Goal: Find specific page/section: Find specific page/section

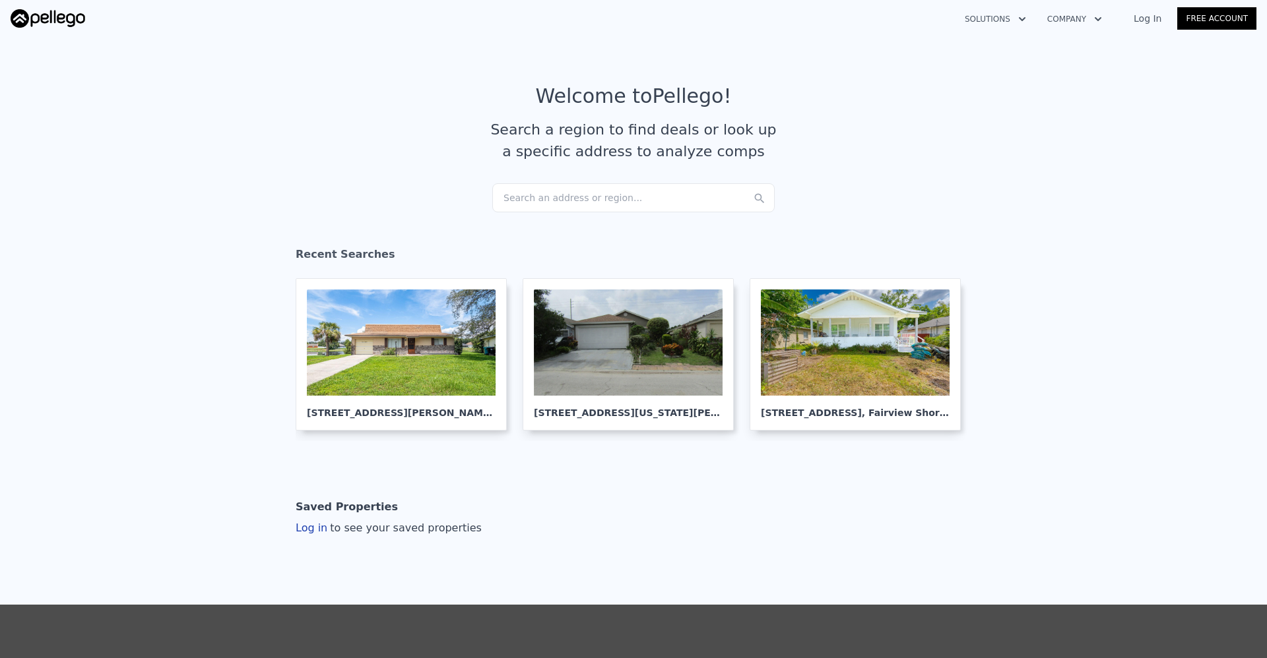
click at [501, 197] on div "Search an address or region..." at bounding box center [633, 197] width 282 height 29
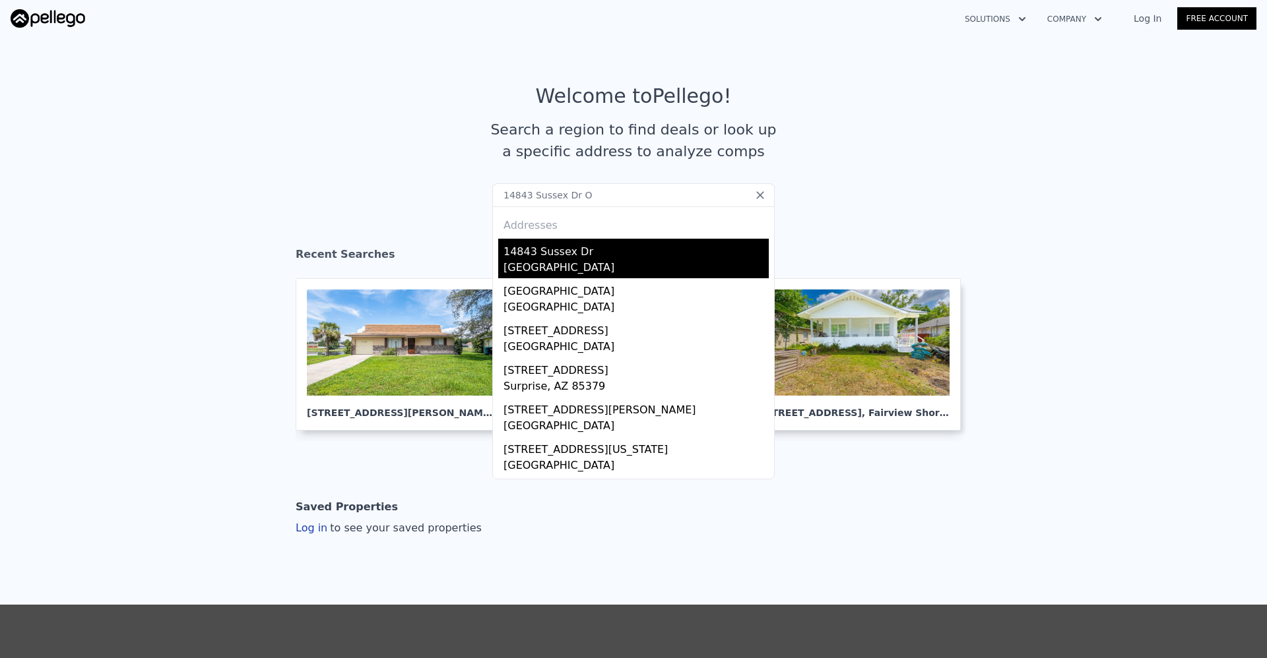
type input "14843 Sussex Dr O"
click at [534, 253] on div "14843 Sussex Dr" at bounding box center [635, 249] width 265 height 21
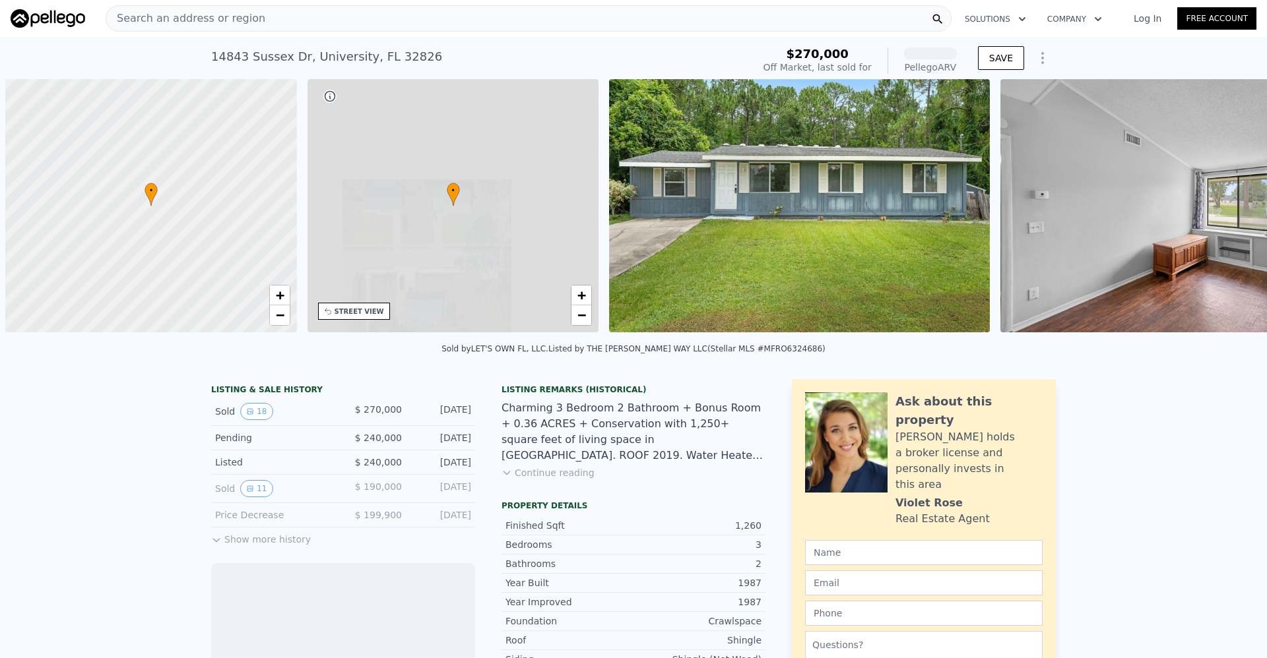
scroll to position [0, 5]
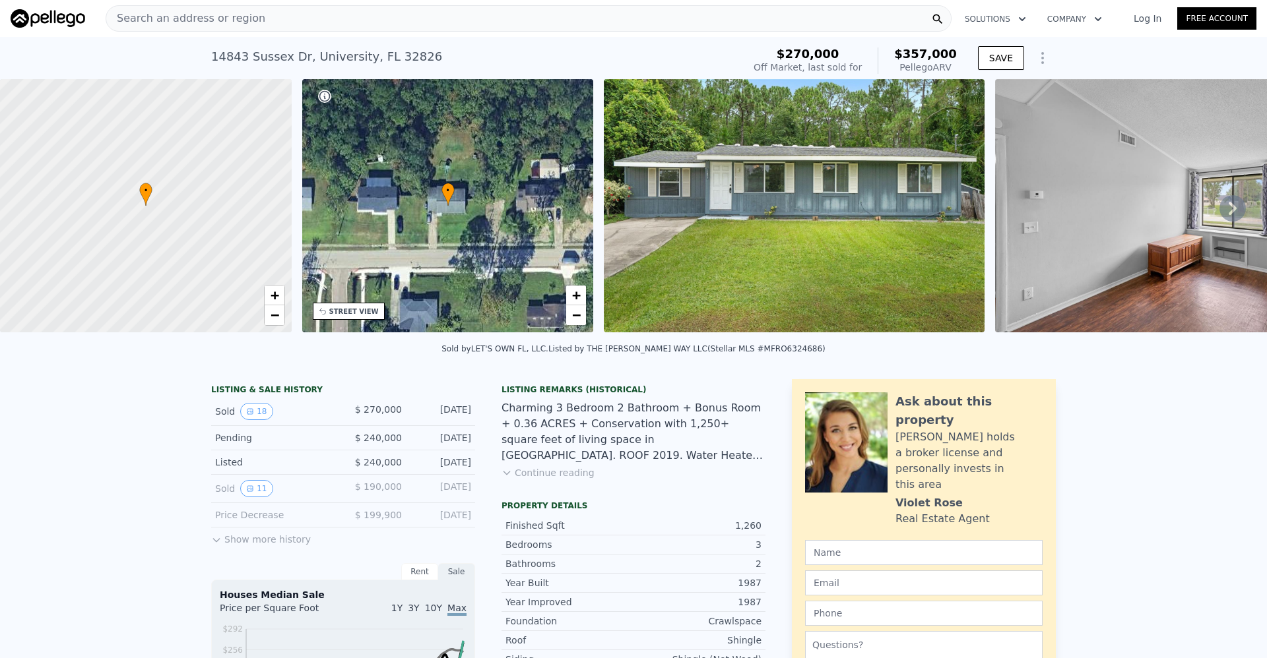
click at [1229, 215] on icon at bounding box center [1233, 208] width 8 height 13
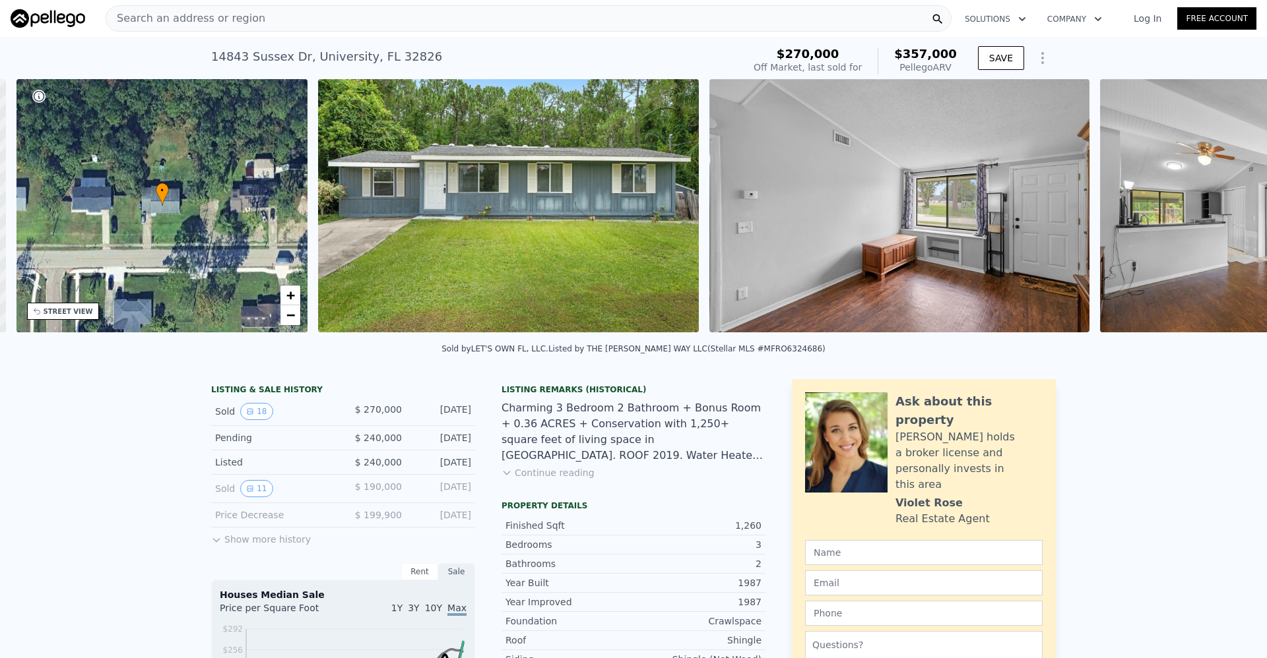
scroll to position [0, 307]
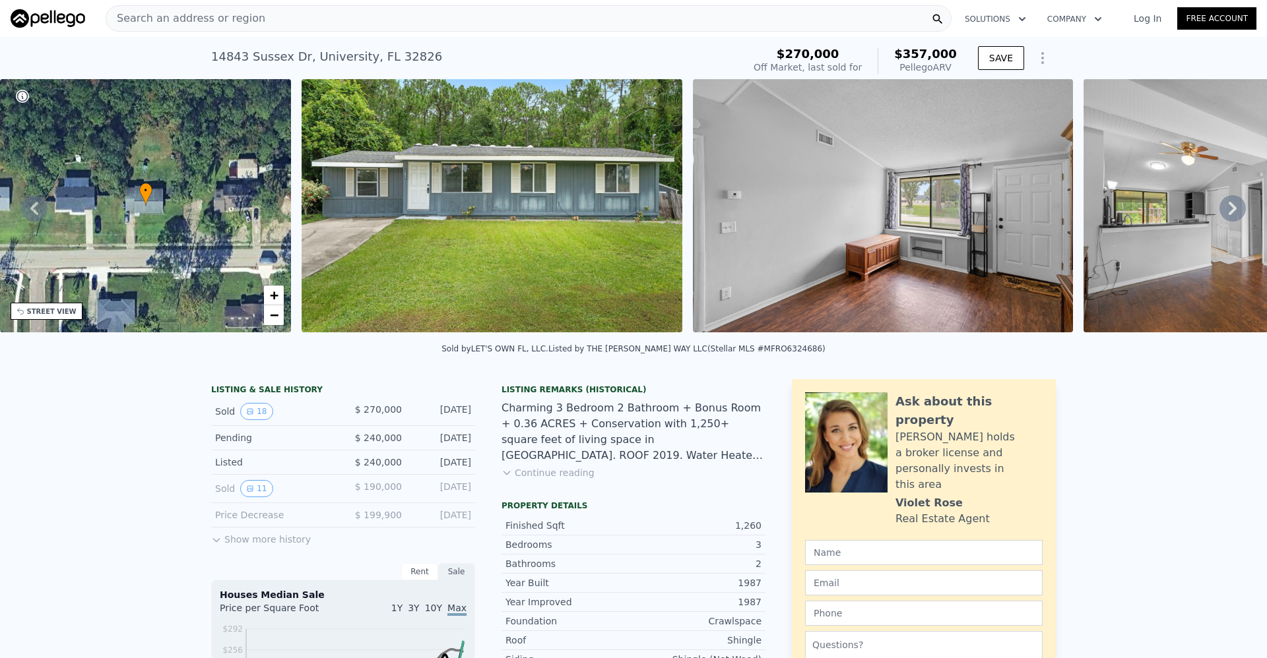
click at [1229, 215] on icon at bounding box center [1233, 208] width 8 height 13
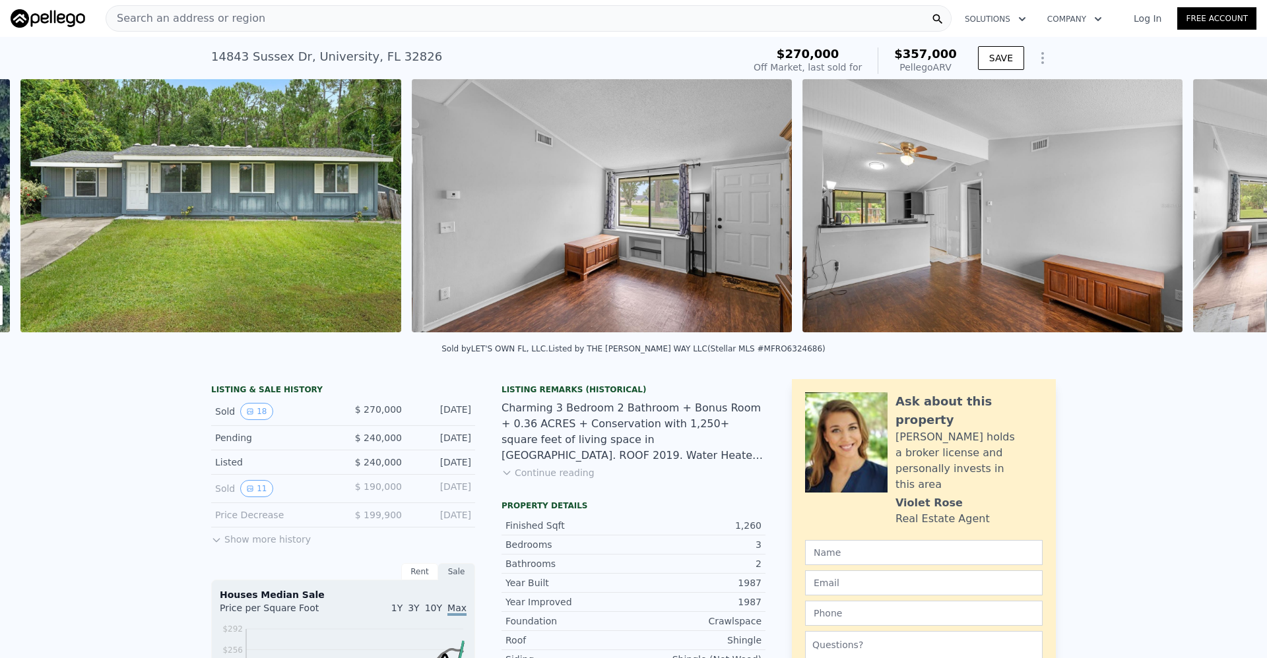
scroll to position [0, 604]
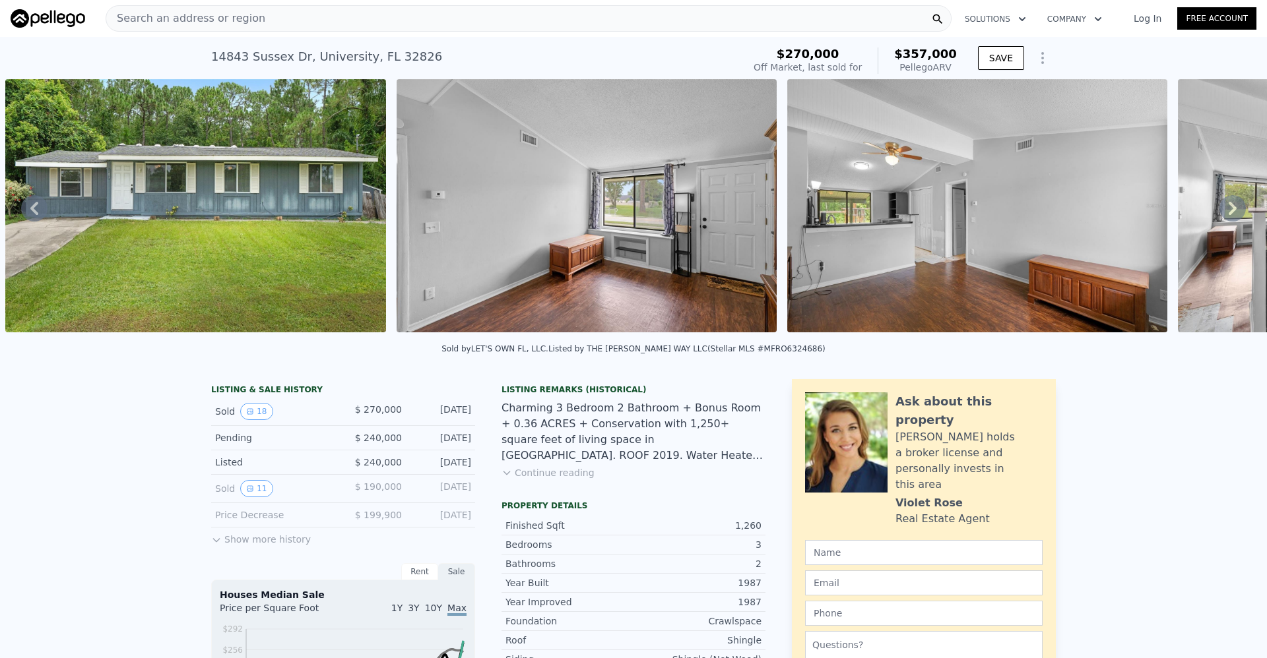
click at [1229, 215] on icon at bounding box center [1233, 208] width 8 height 13
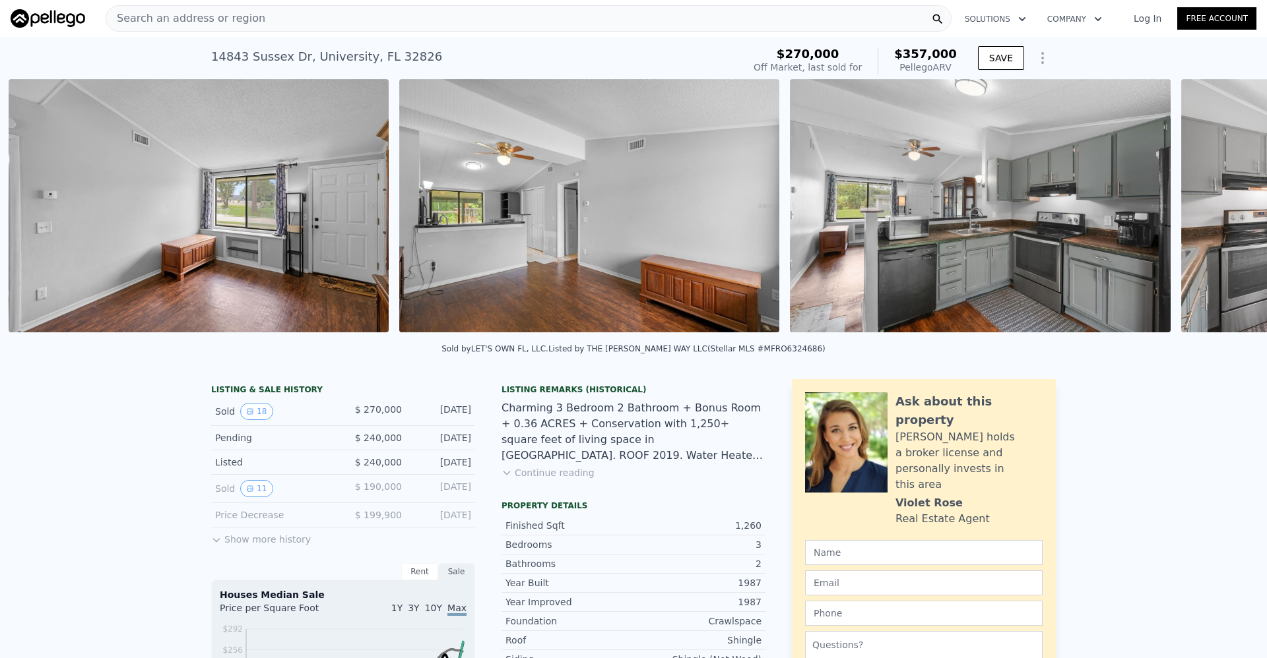
scroll to position [0, 995]
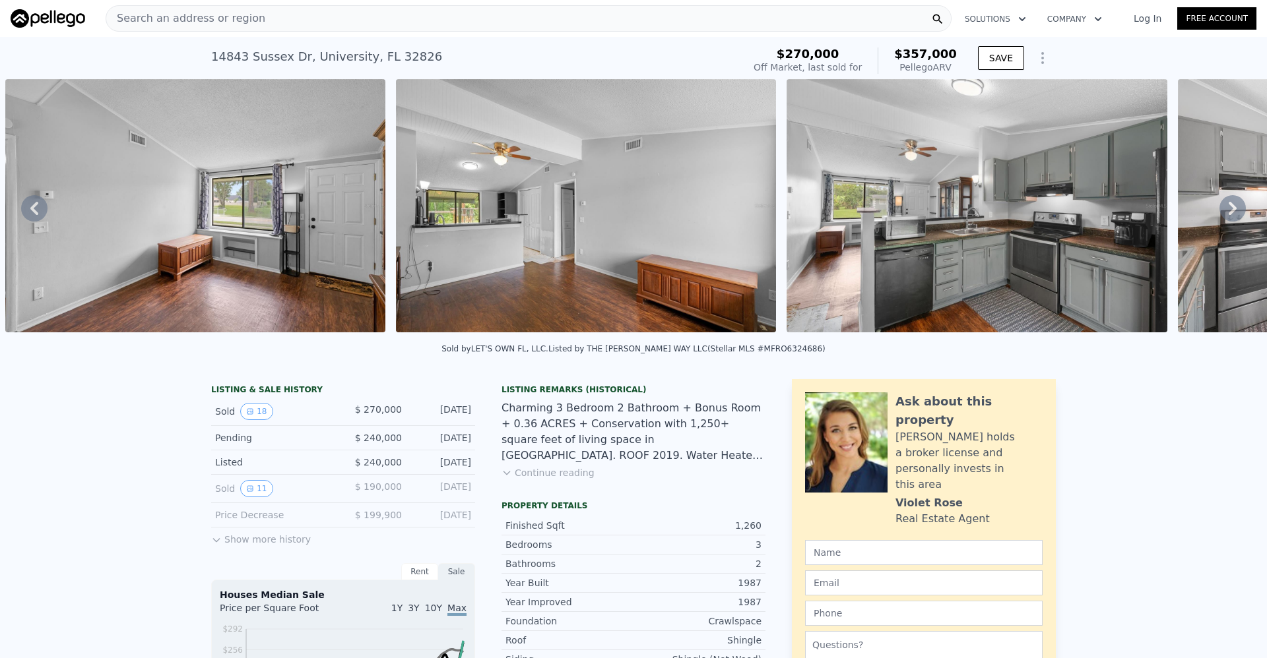
click at [1229, 215] on icon at bounding box center [1233, 208] width 8 height 13
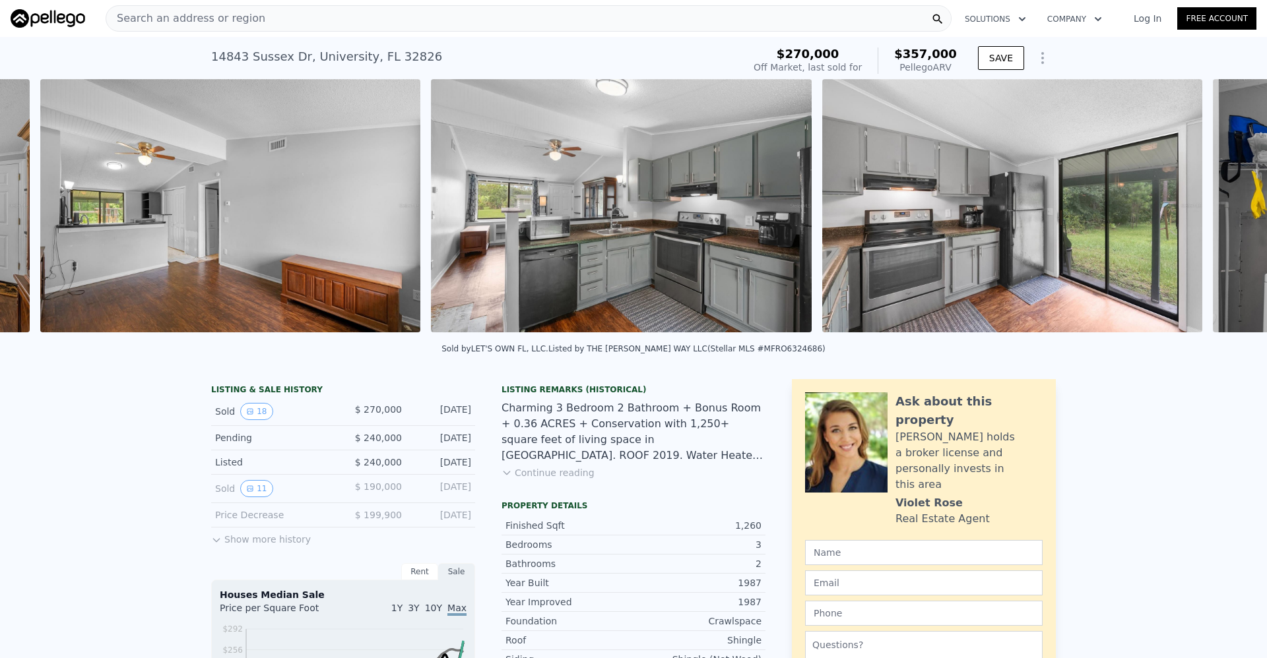
scroll to position [0, 1386]
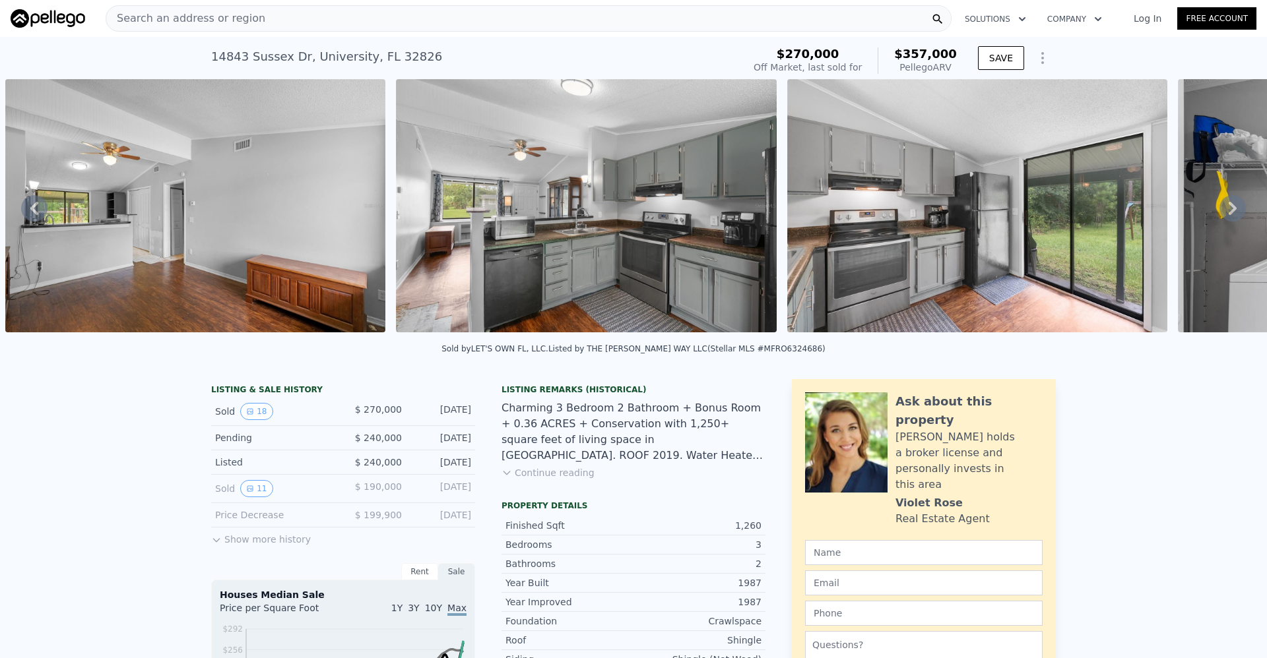
click at [1229, 215] on icon at bounding box center [1233, 208] width 8 height 13
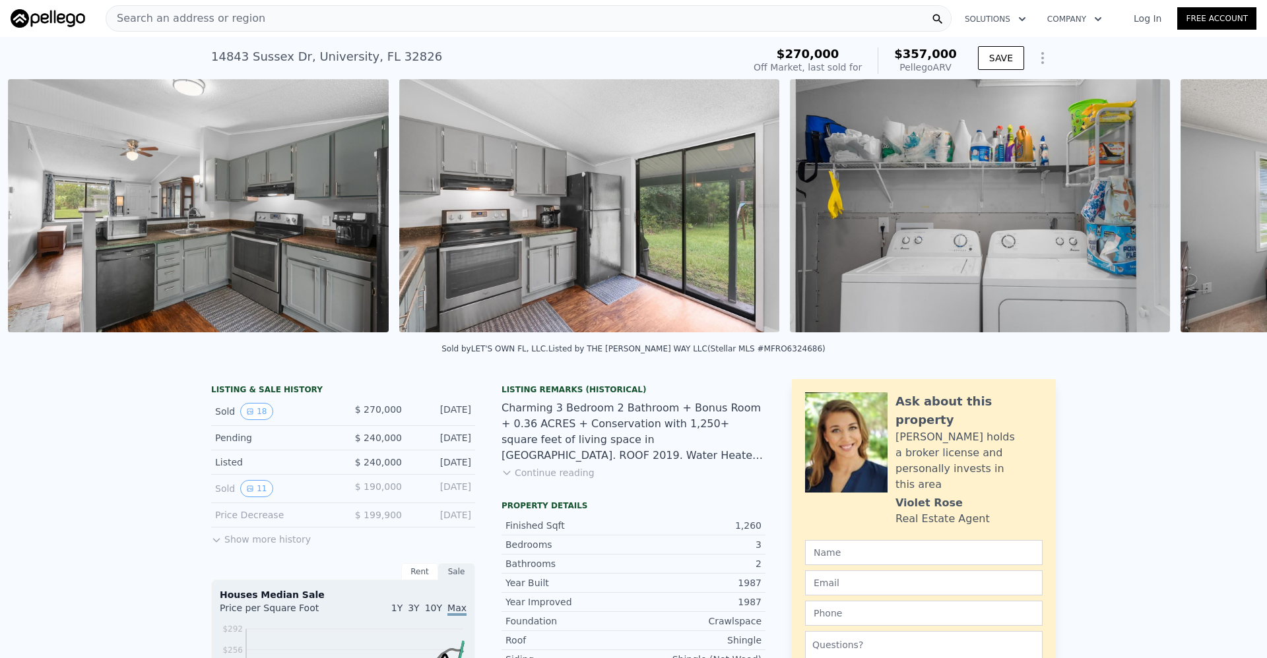
scroll to position [0, 1776]
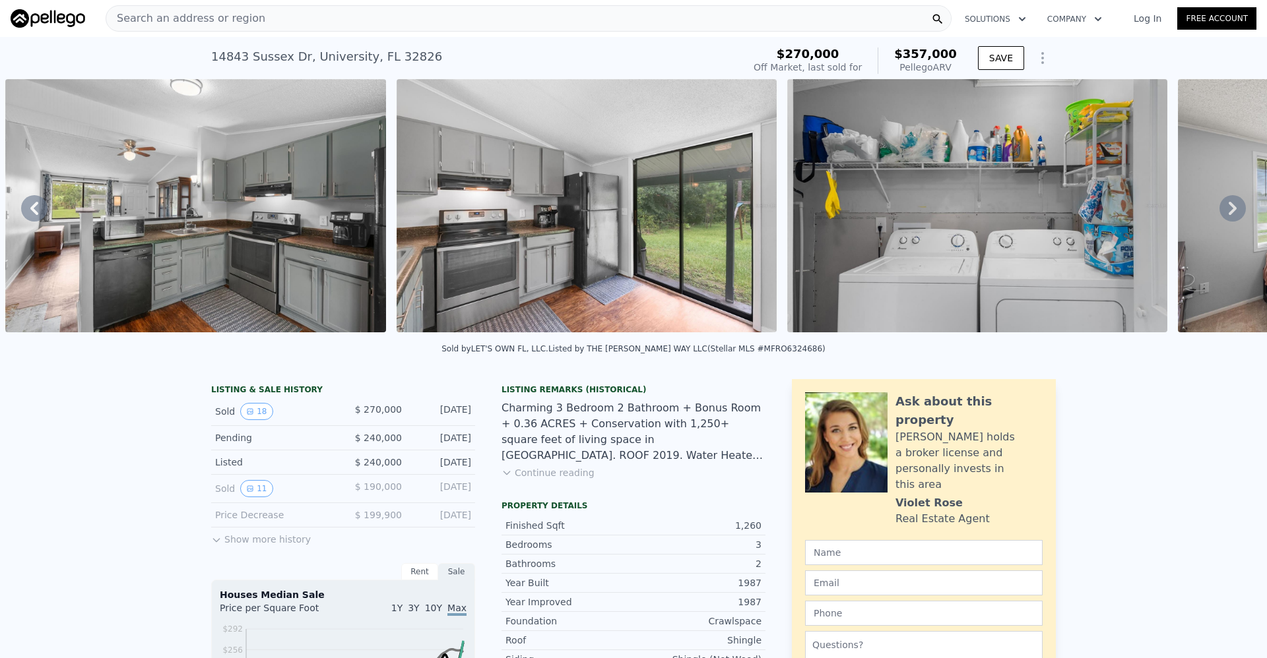
click at [1229, 215] on icon at bounding box center [1233, 208] width 8 height 13
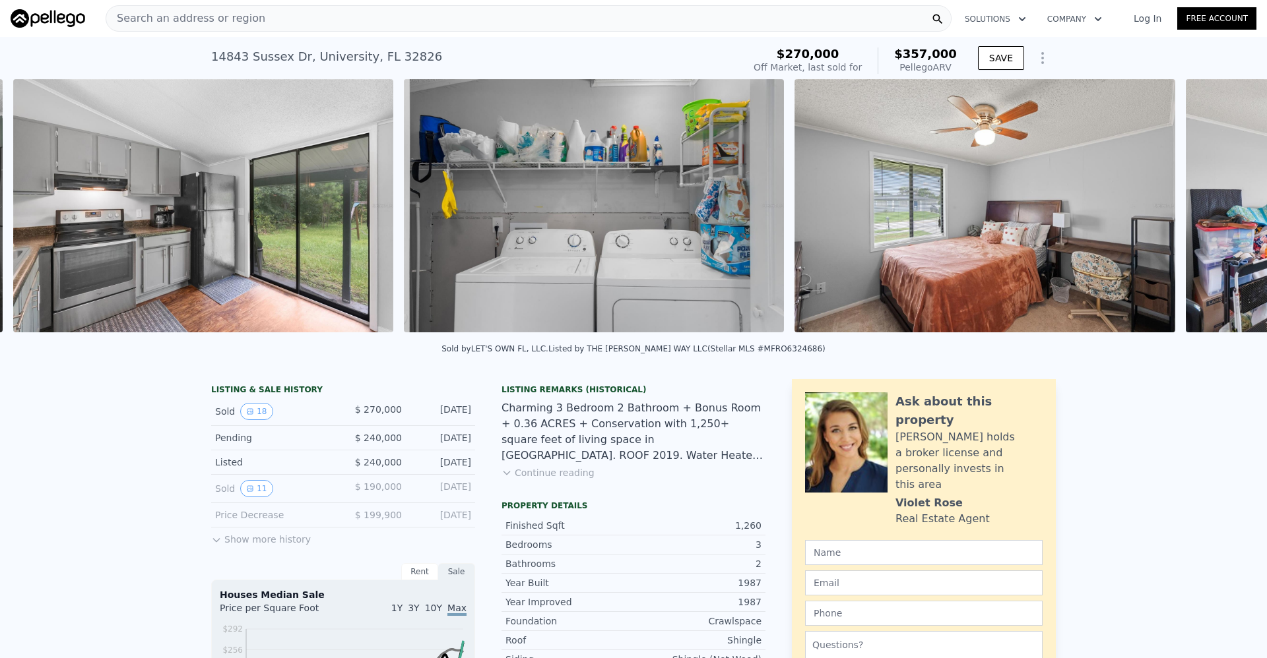
scroll to position [0, 2167]
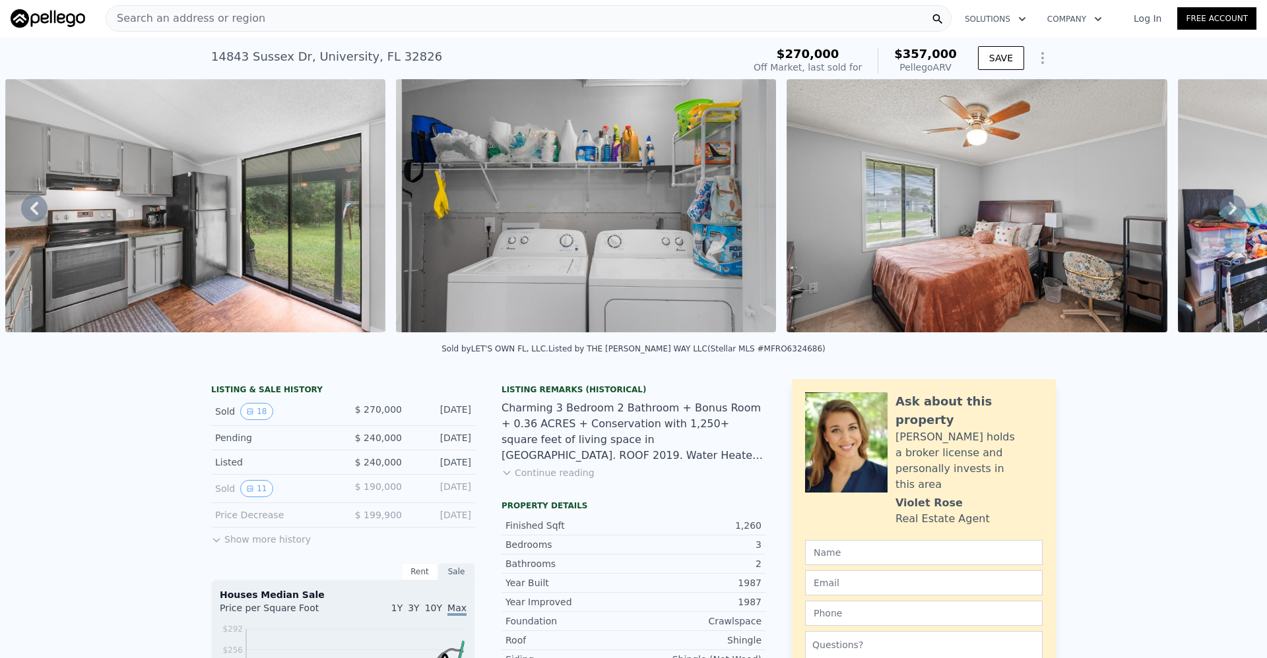
click at [1219, 211] on icon at bounding box center [1232, 208] width 26 height 26
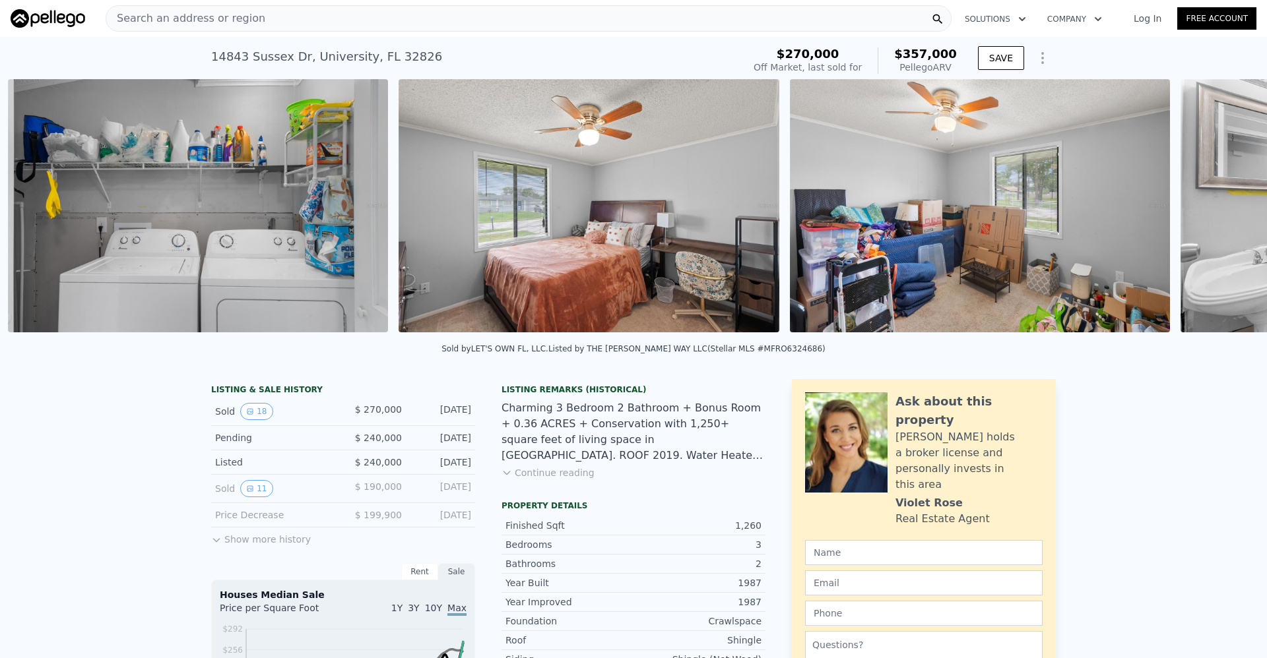
scroll to position [0, 2558]
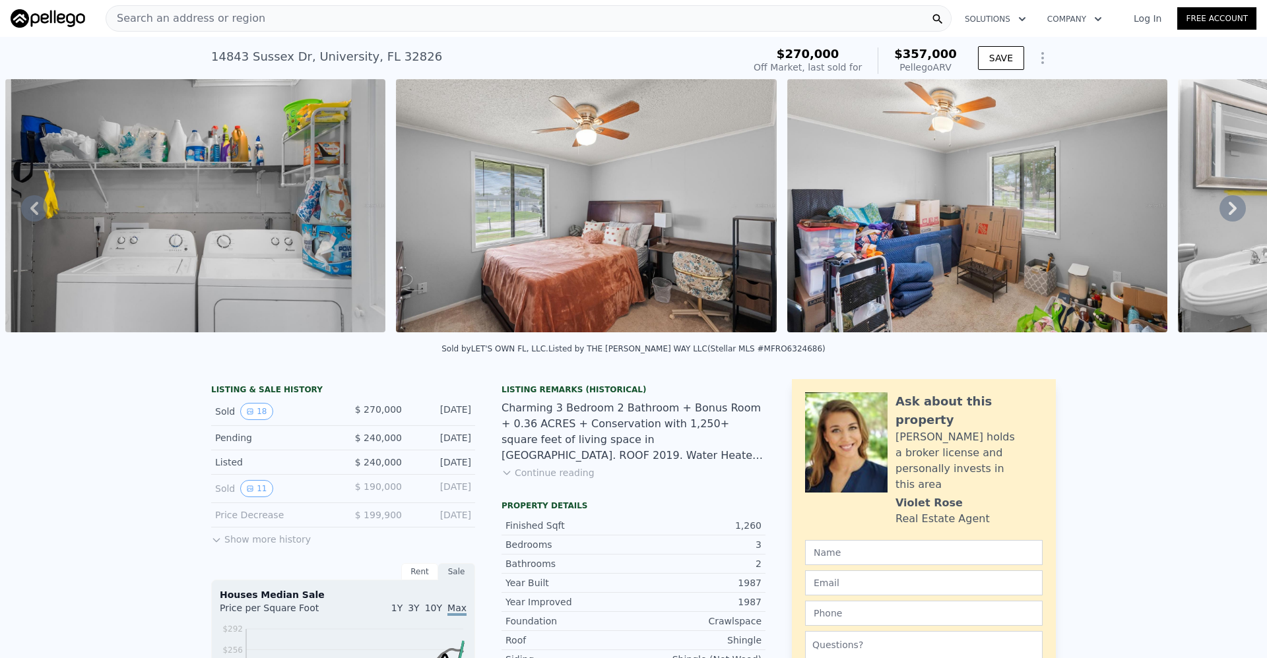
click at [1219, 211] on icon at bounding box center [1232, 208] width 26 height 26
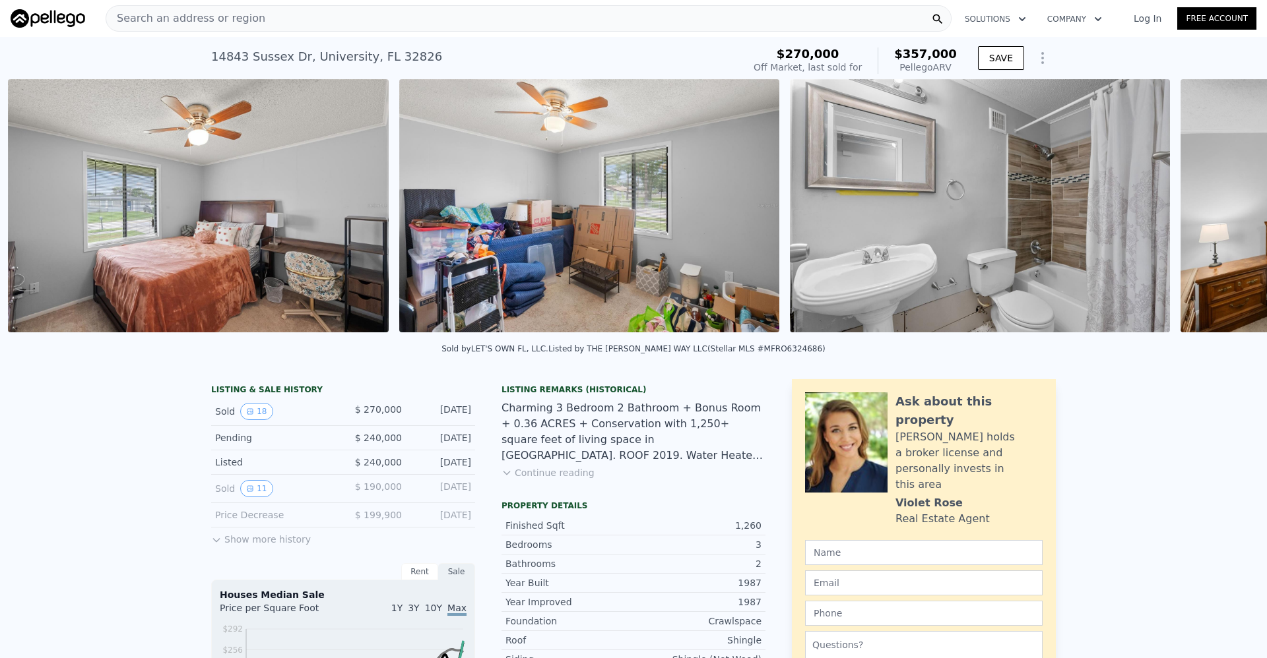
scroll to position [0, 2949]
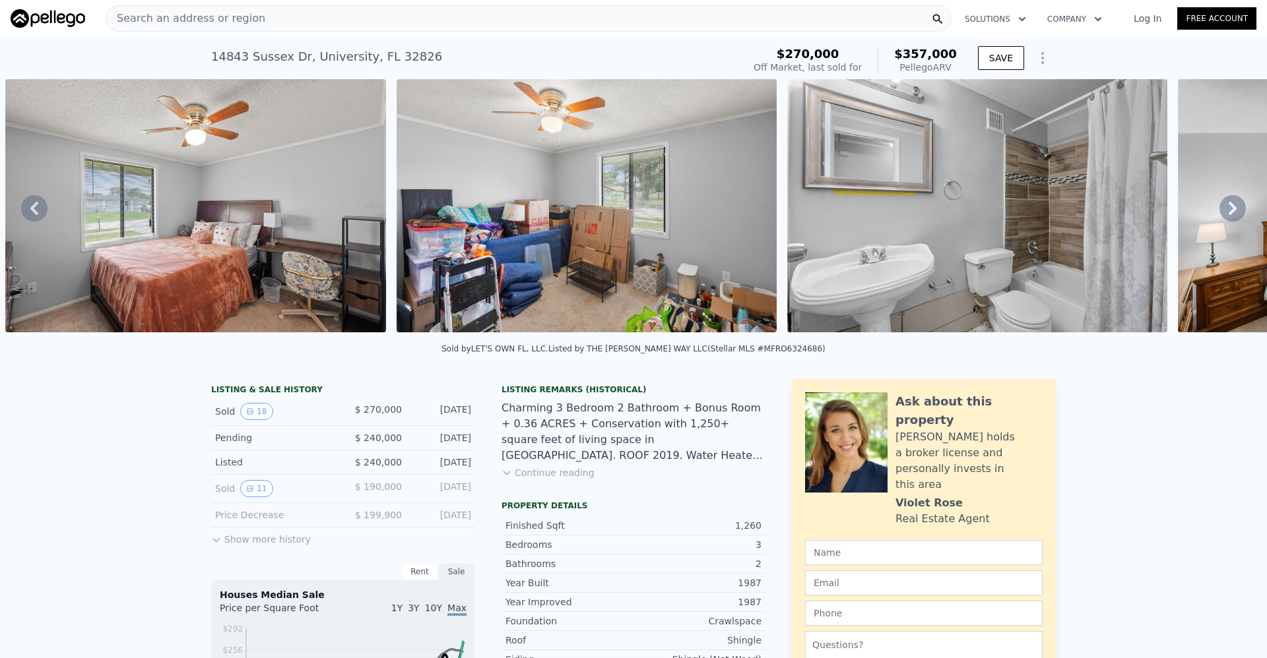
click at [1219, 211] on icon at bounding box center [1232, 208] width 26 height 26
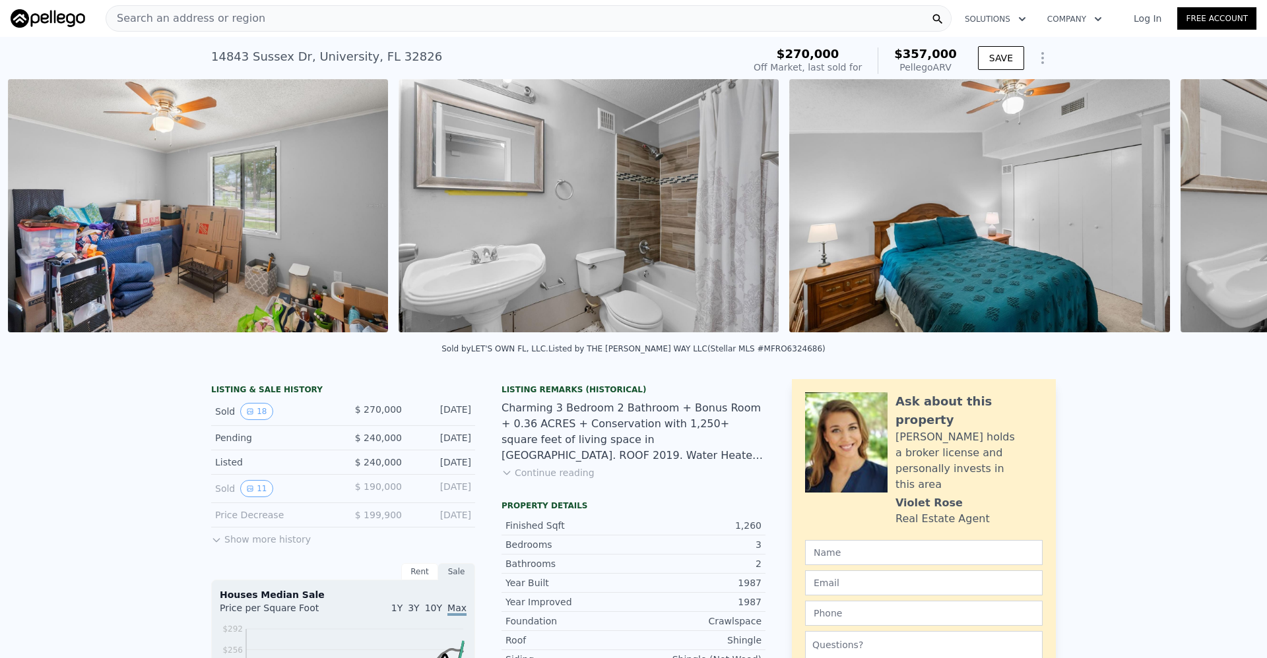
scroll to position [0, 3340]
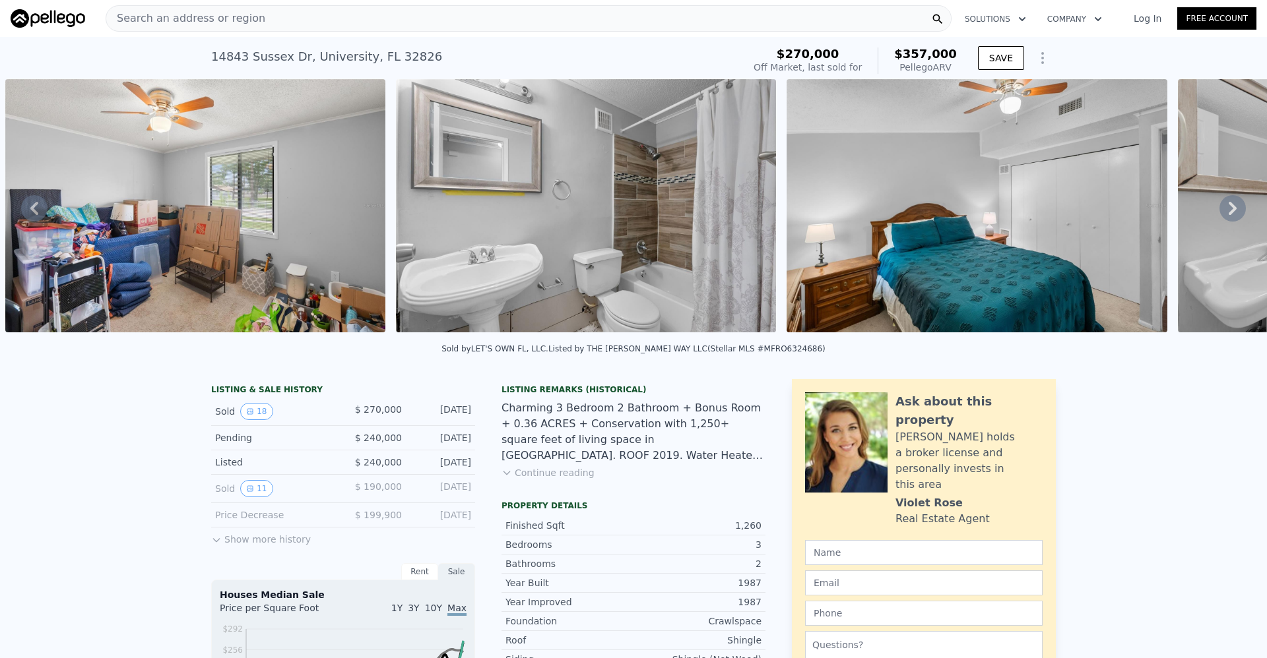
click at [1219, 211] on icon at bounding box center [1232, 208] width 26 height 26
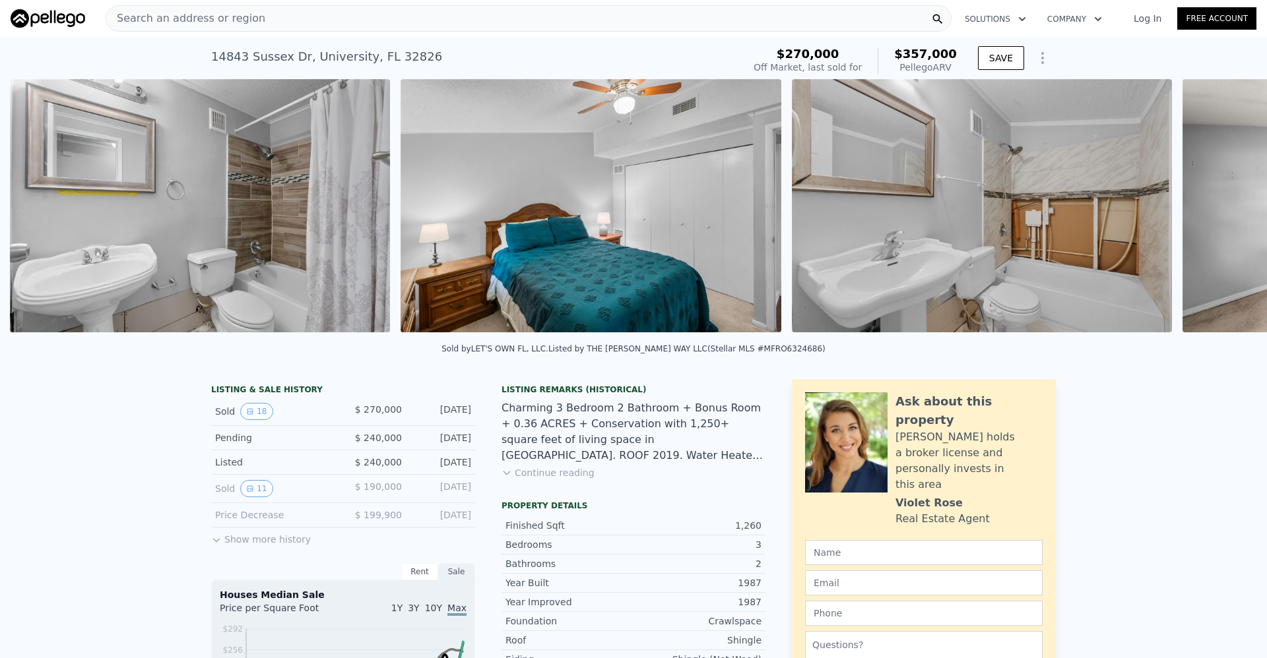
scroll to position [0, 3730]
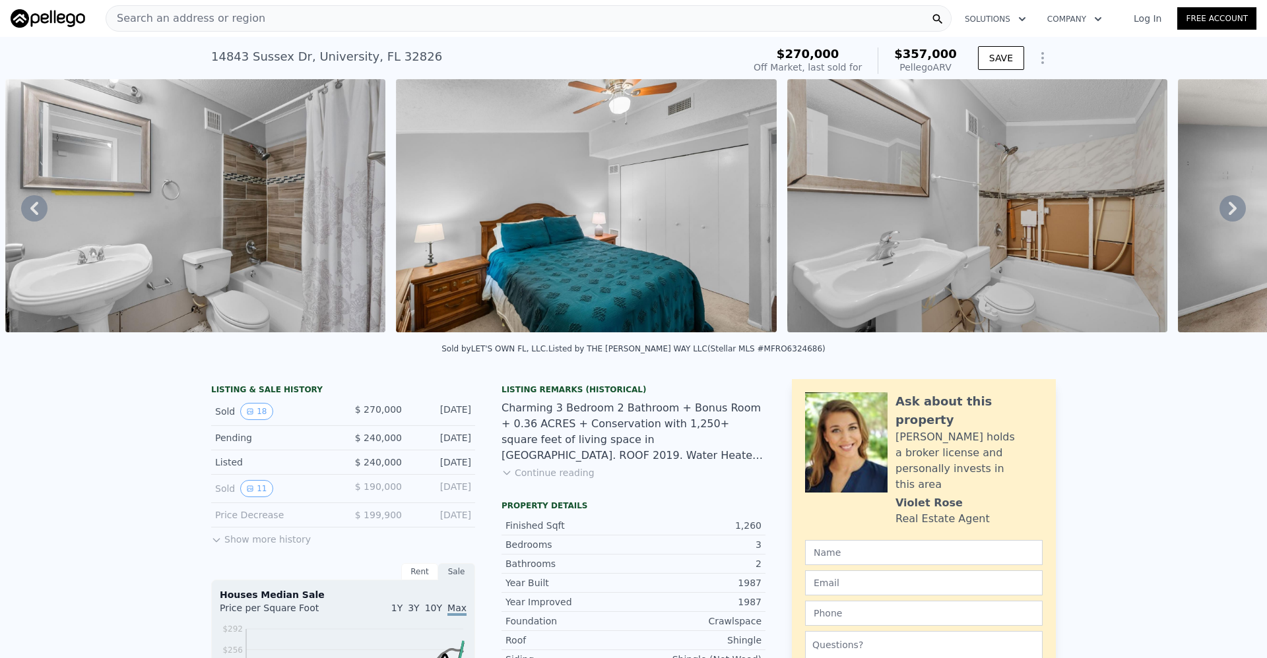
click at [1219, 211] on icon at bounding box center [1232, 208] width 26 height 26
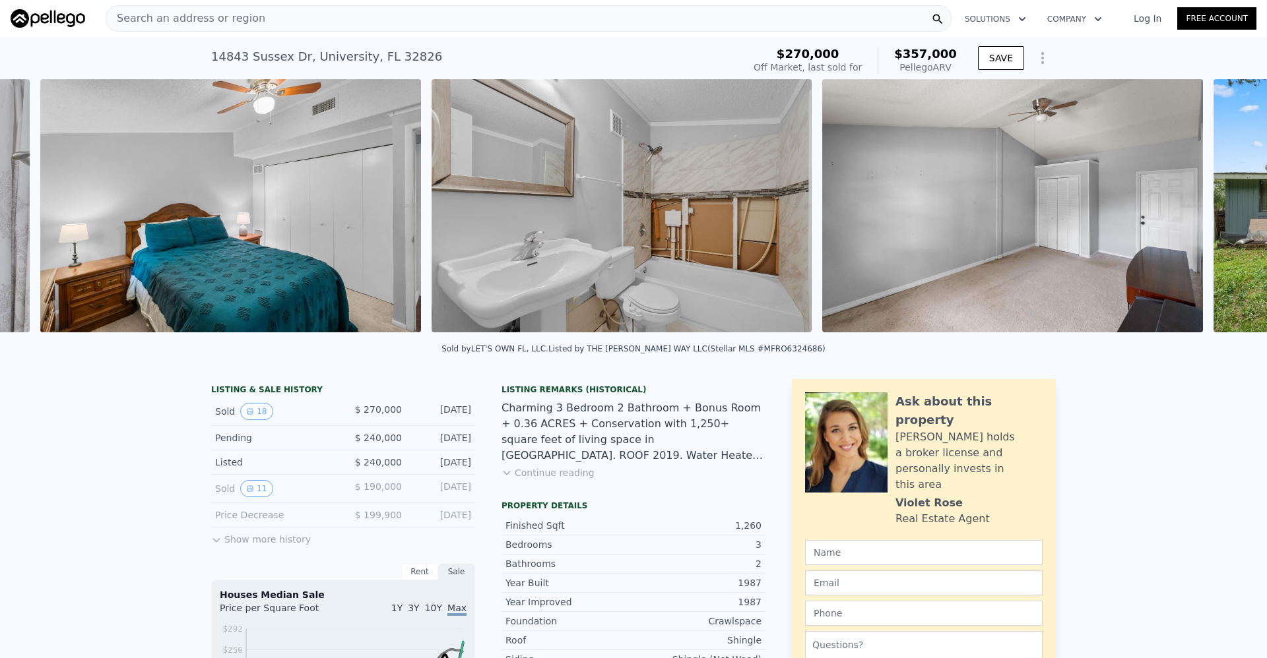
scroll to position [0, 4121]
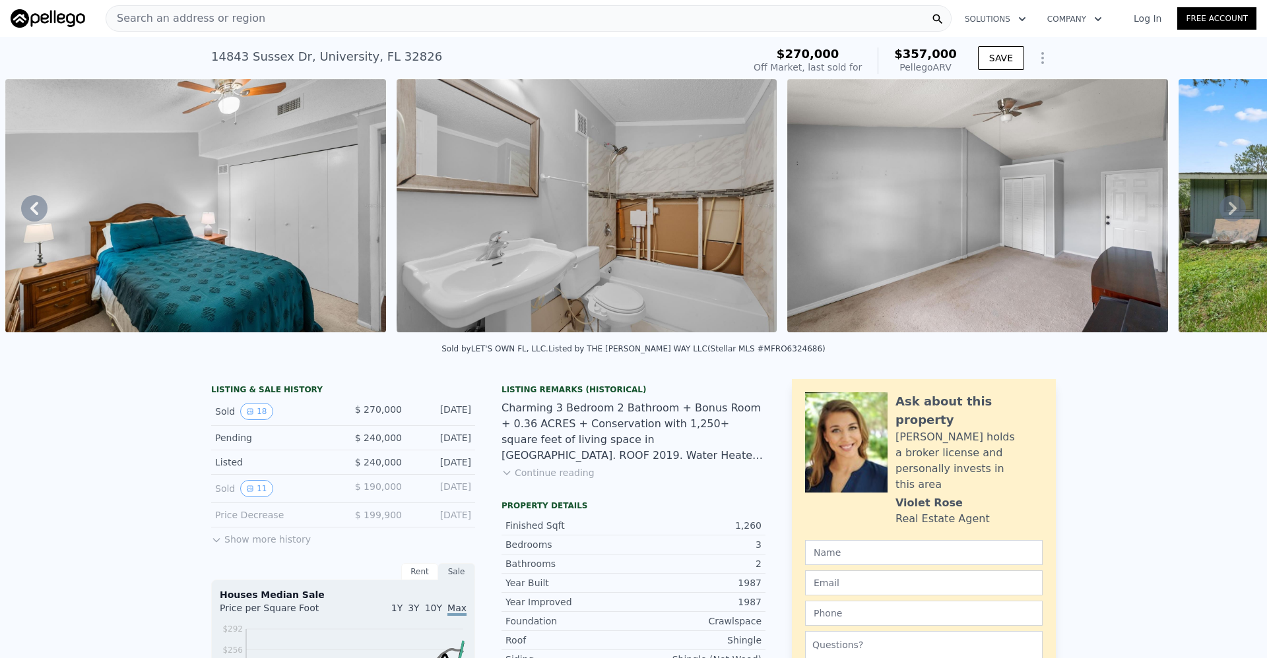
click at [1219, 211] on icon at bounding box center [1232, 208] width 26 height 26
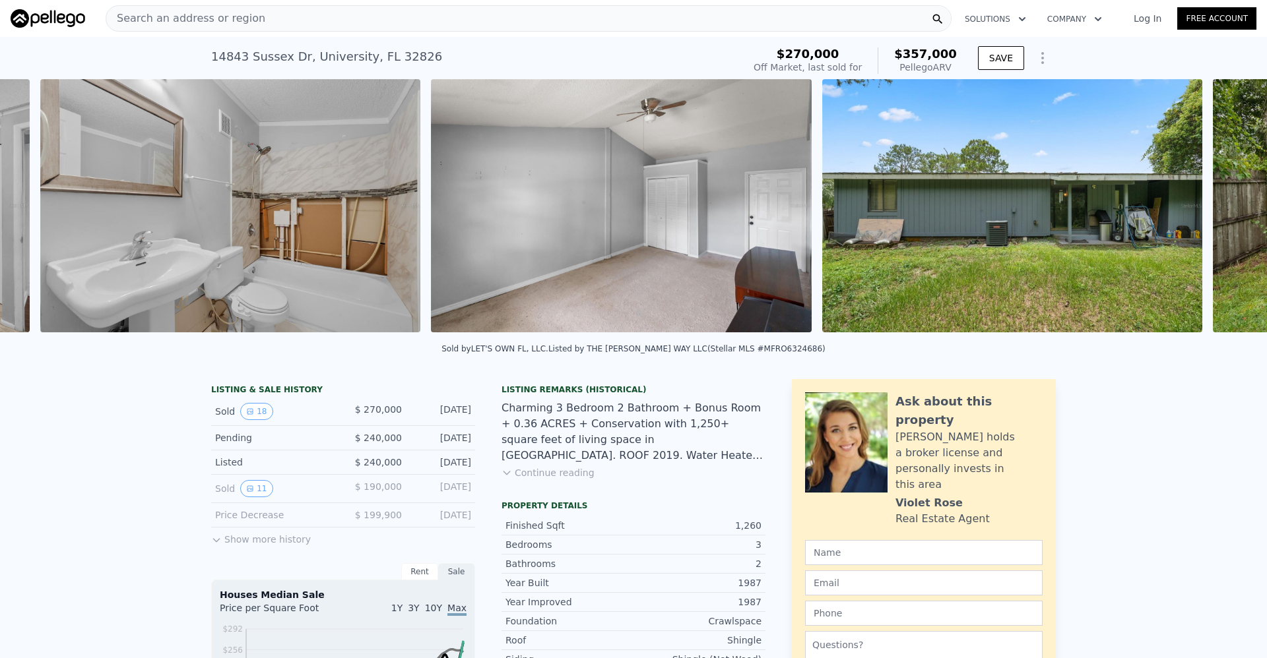
scroll to position [0, 4512]
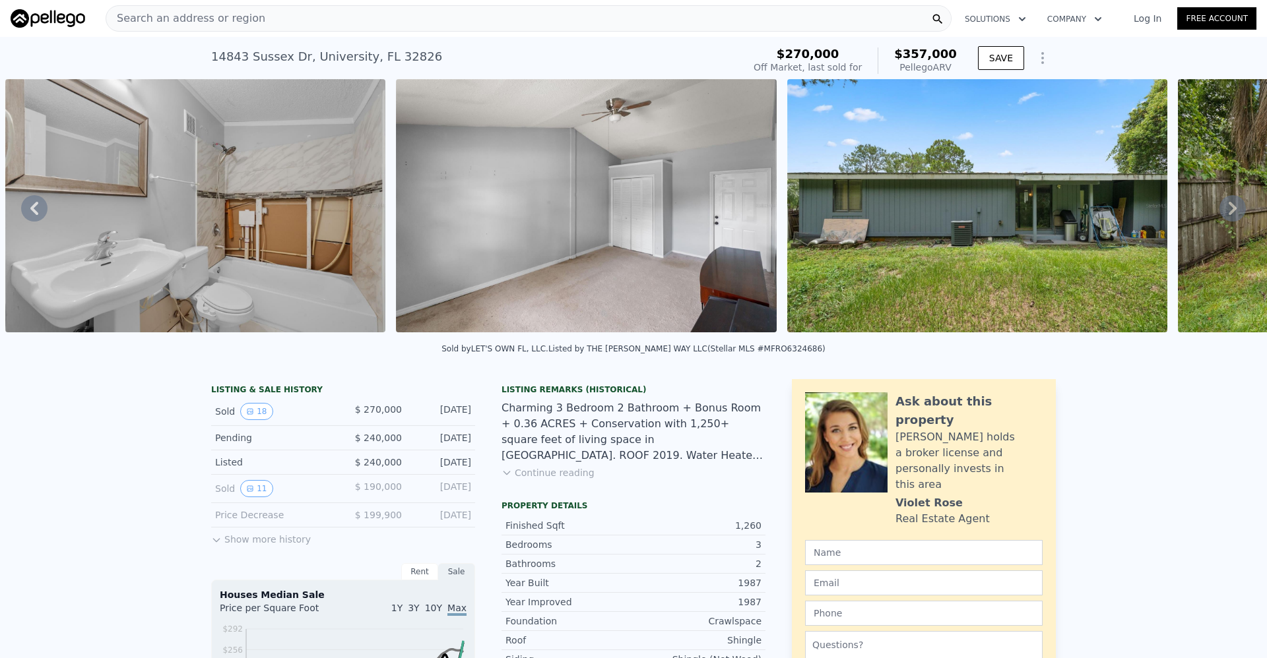
click at [1229, 208] on icon at bounding box center [1233, 208] width 8 height 13
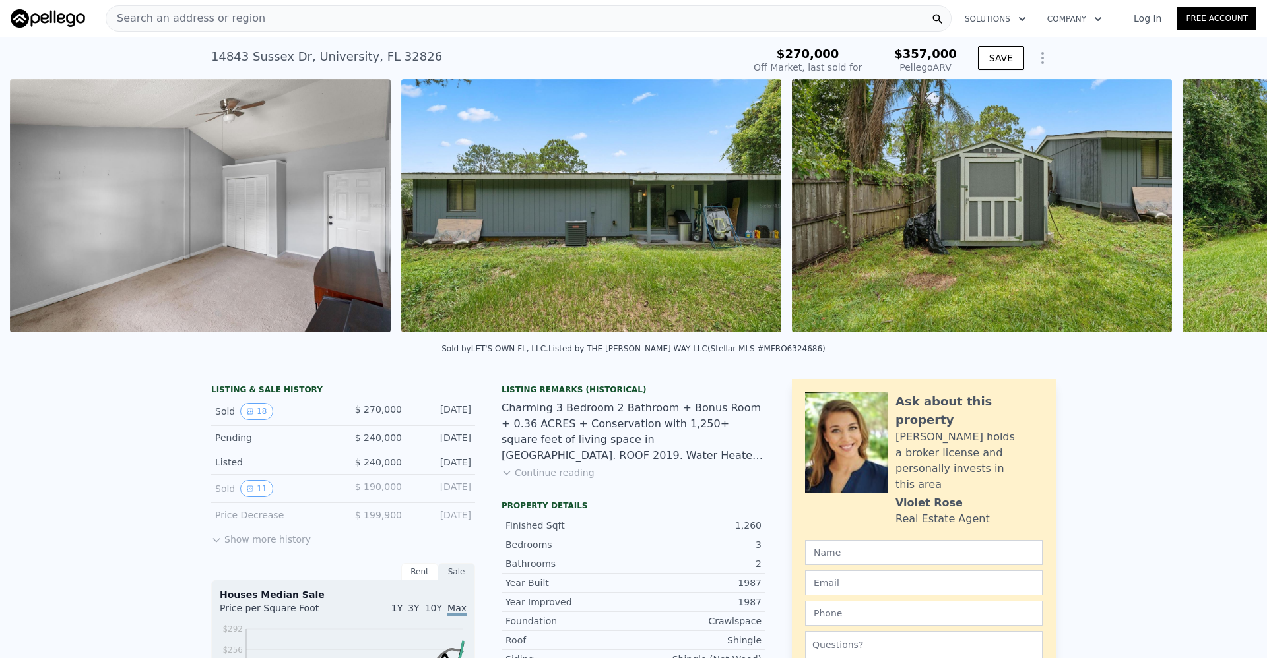
scroll to position [0, 4903]
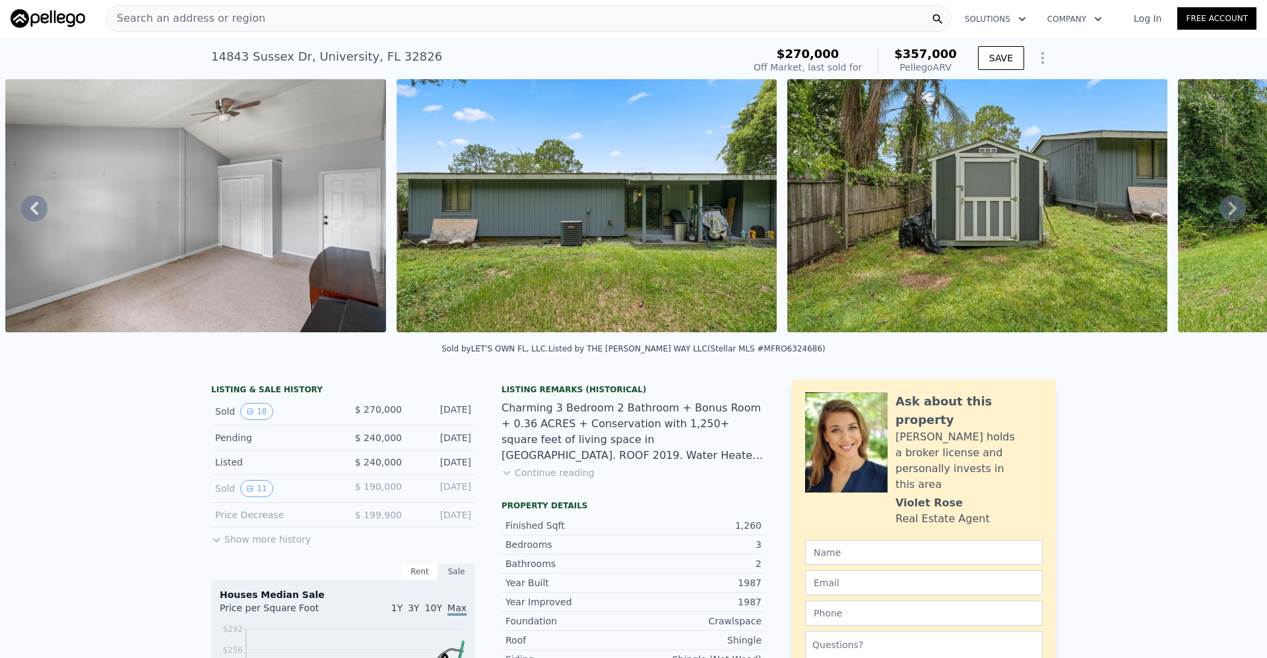
click at [1229, 213] on icon at bounding box center [1233, 208] width 8 height 13
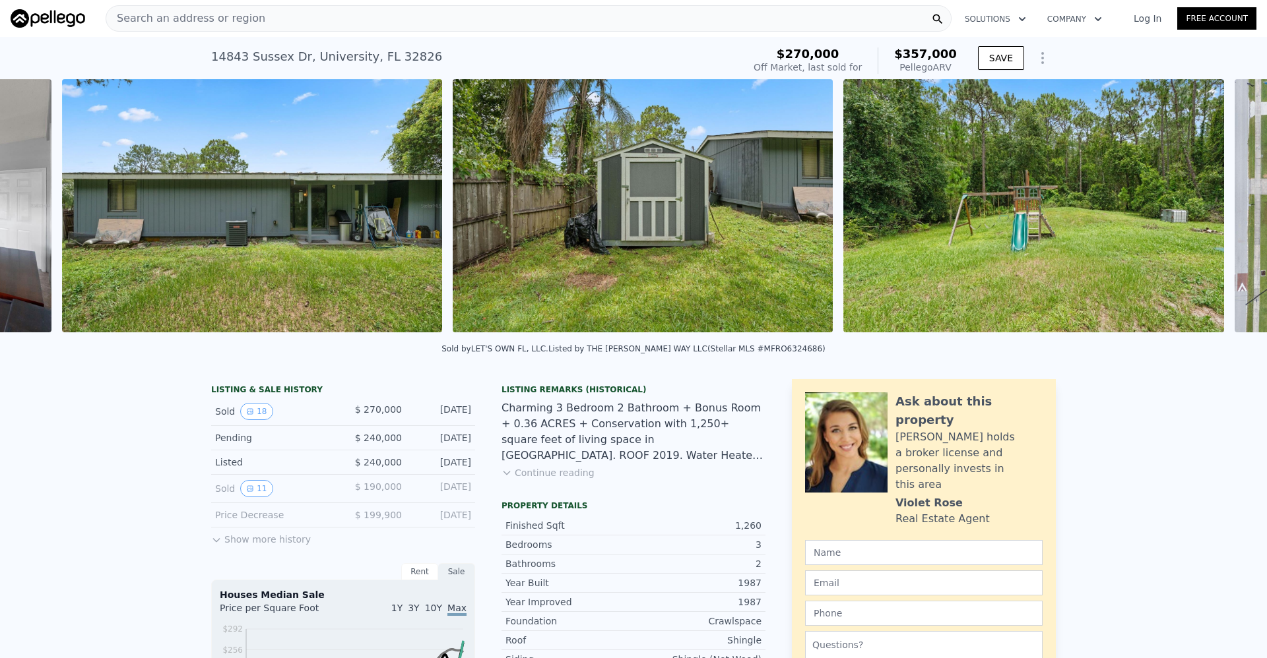
scroll to position [0, 5294]
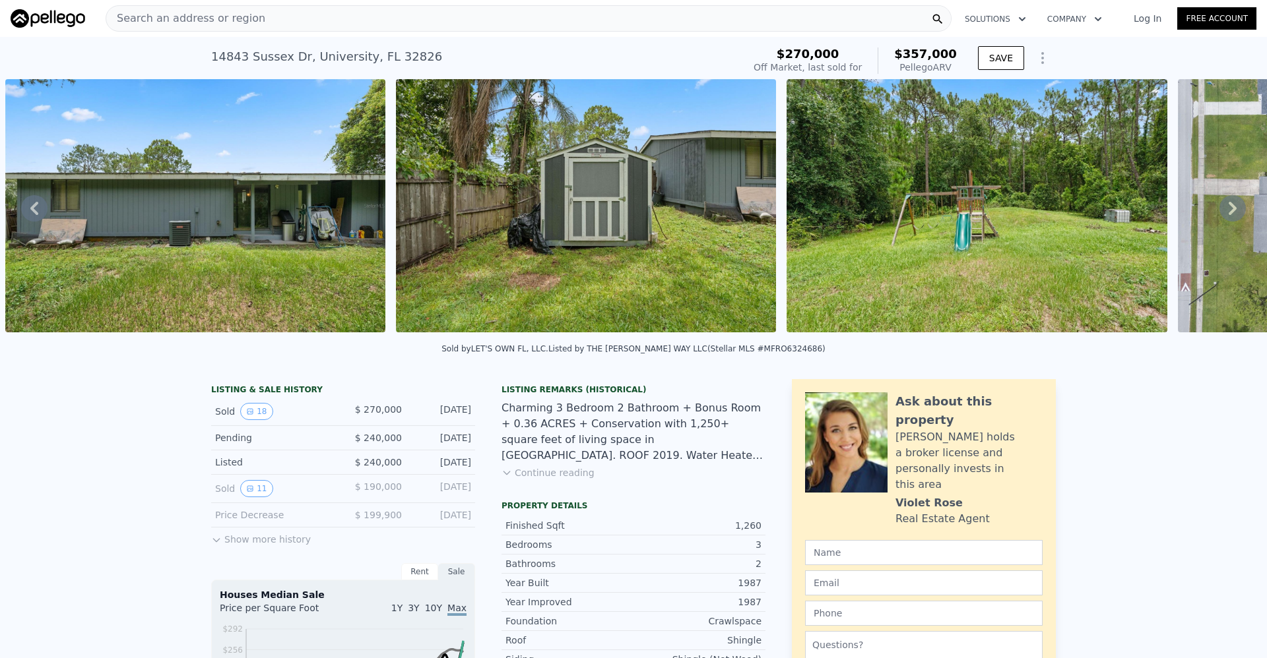
click at [1226, 210] on icon at bounding box center [1232, 208] width 26 height 26
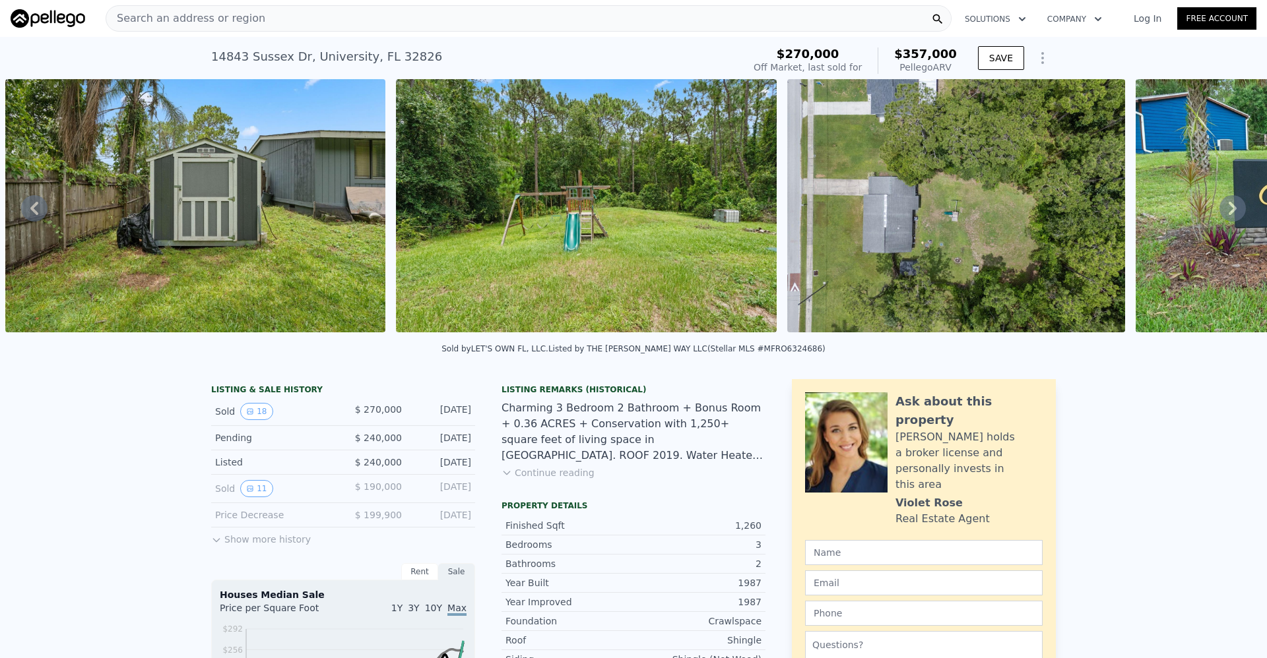
click at [1226, 210] on icon at bounding box center [1232, 208] width 26 height 26
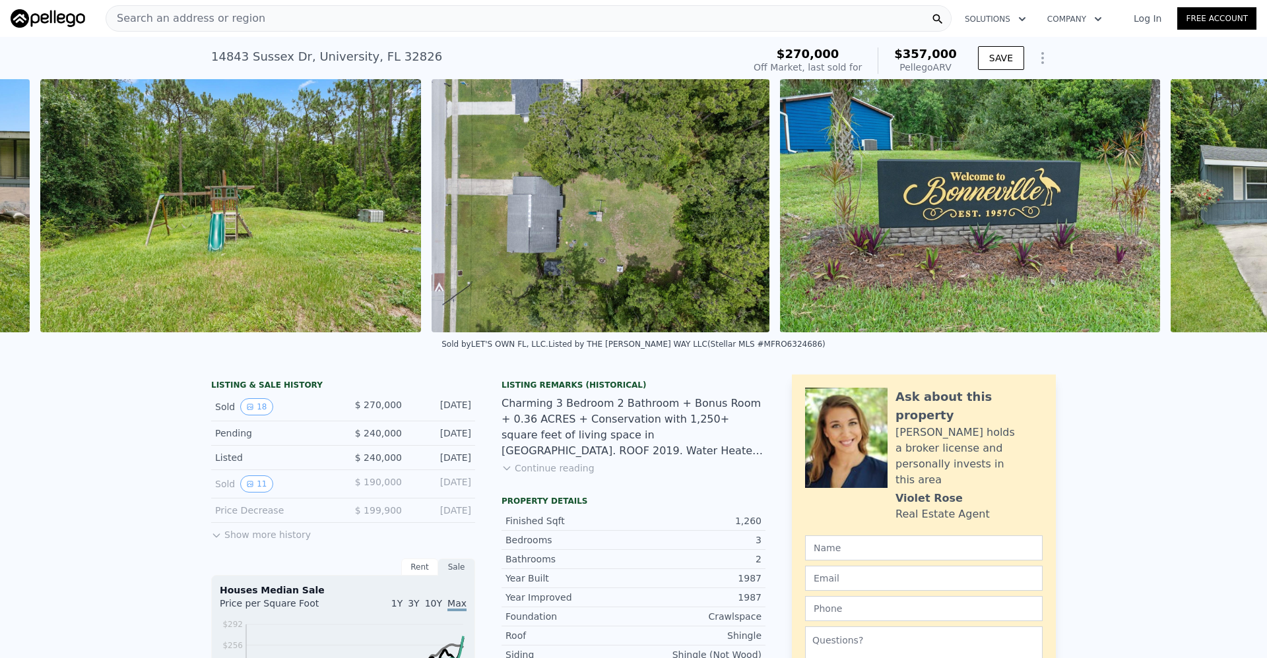
scroll to position [0, 6075]
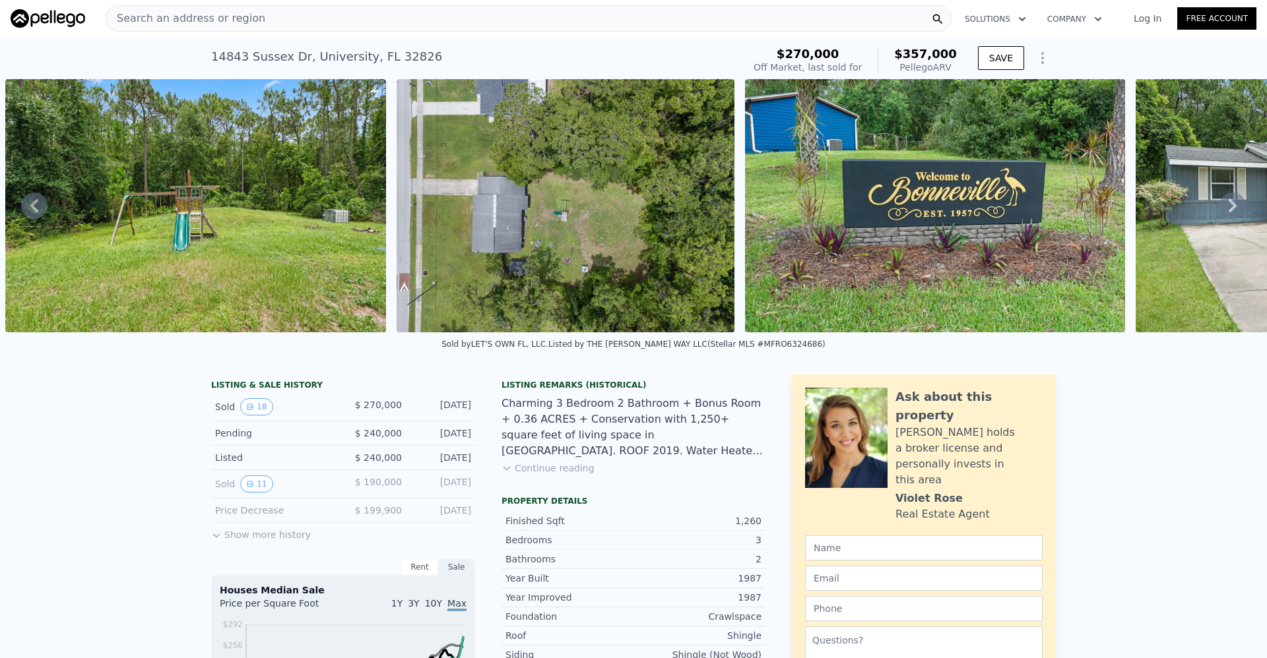
click at [1229, 210] on icon at bounding box center [1233, 205] width 8 height 13
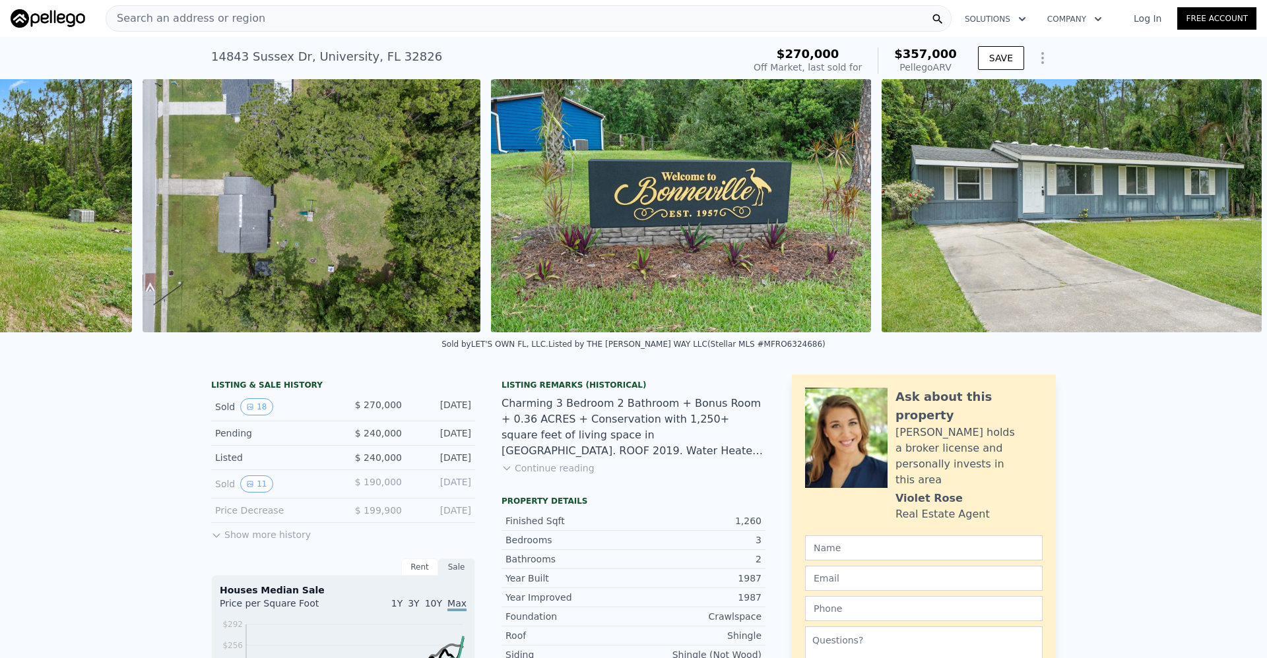
scroll to position [0, 6339]
